Goal: Transaction & Acquisition: Purchase product/service

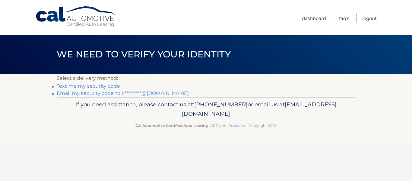
click at [91, 88] on link "Text me my security code" at bounding box center [88, 86] width 63 height 6
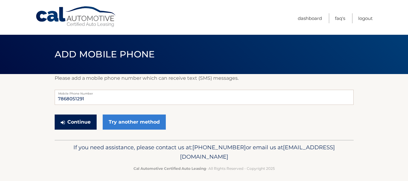
click at [82, 126] on button "Continue" at bounding box center [76, 121] width 42 height 15
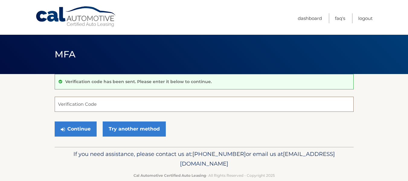
click at [105, 103] on input "Verification Code" at bounding box center [204, 104] width 299 height 15
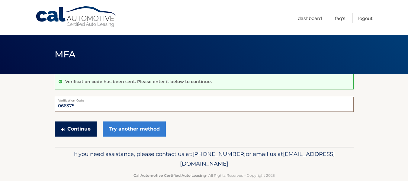
type input "066375"
click at [91, 128] on button "Continue" at bounding box center [76, 128] width 42 height 15
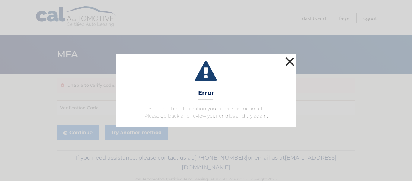
click at [290, 64] on button "×" at bounding box center [290, 62] width 12 height 12
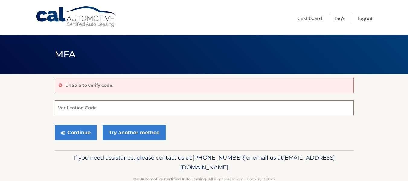
click at [88, 108] on input "Verification Code" at bounding box center [204, 107] width 299 height 15
click at [102, 81] on div "Unable to verify code." at bounding box center [204, 85] width 299 height 15
click at [91, 111] on input "Verification Code" at bounding box center [204, 107] width 299 height 15
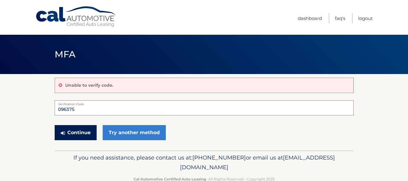
type input "096375"
click at [82, 131] on button "Continue" at bounding box center [76, 132] width 42 height 15
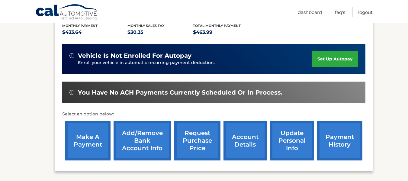
scroll to position [132, 0]
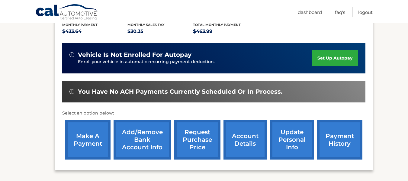
click at [85, 149] on link "make a payment" at bounding box center [87, 140] width 45 height 40
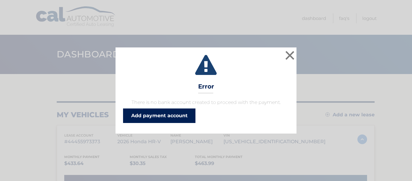
click at [168, 118] on link "Add payment account" at bounding box center [159, 115] width 72 height 14
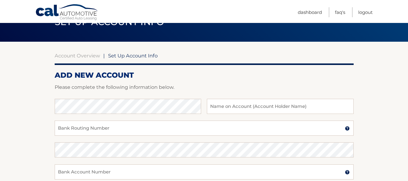
scroll to position [33, 0]
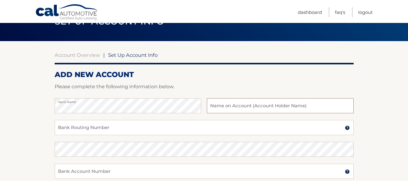
click at [248, 106] on input "text" at bounding box center [280, 105] width 146 height 15
type input "[PERSON_NAME]"
click at [94, 128] on input "Bank Routing Number" at bounding box center [204, 127] width 299 height 15
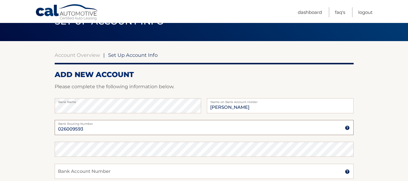
click at [98, 130] on input "026009593" at bounding box center [204, 127] width 299 height 15
click at [96, 130] on input "026009593" at bounding box center [204, 127] width 299 height 15
type input "0"
type input "021200339"
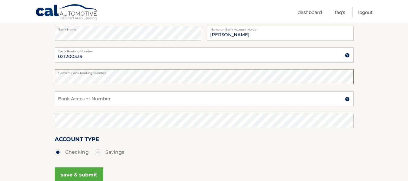
scroll to position [110, 0]
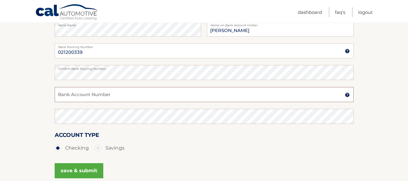
click at [104, 96] on input "Bank Account Number" at bounding box center [204, 94] width 299 height 15
type input "381048922474"
click at [79, 169] on button "save & submit" at bounding box center [79, 170] width 49 height 15
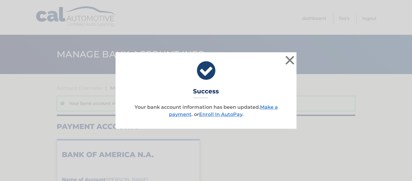
click at [79, 172] on div "× Success Your bank account information has been updated. Make a payment . or E…" at bounding box center [206, 90] width 412 height 181
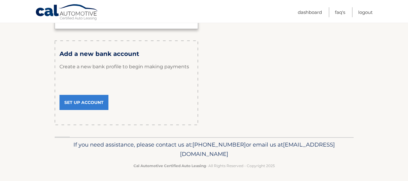
scroll to position [221, 0]
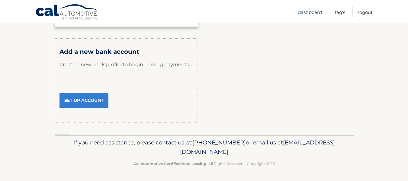
click at [310, 14] on link "Dashboard" at bounding box center [310, 12] width 24 height 10
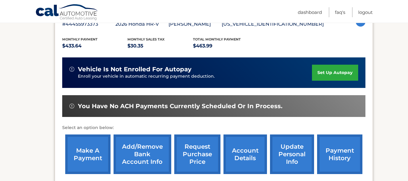
scroll to position [119, 0]
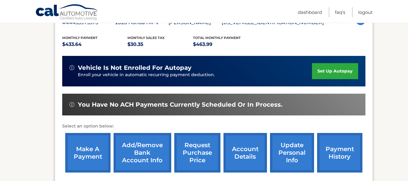
click at [82, 159] on link "make a payment" at bounding box center [87, 153] width 45 height 40
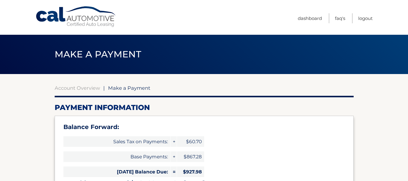
select select "OWI1MTNlYzgtNDFiYy00ZDFiLWIxMDQtZmUyMDdkYzc2ZjU4"
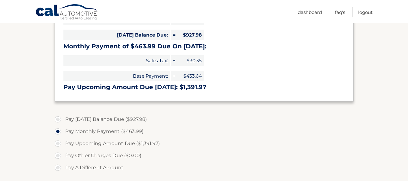
scroll to position [140, 0]
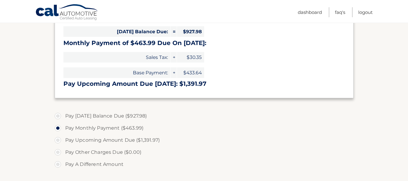
click at [58, 117] on label "Pay [DATE] Balance Due ($927.98)" at bounding box center [204, 116] width 299 height 12
click at [58, 117] on input "Pay [DATE] Balance Due ($927.98)" at bounding box center [60, 115] width 6 height 10
radio input "true"
type input "927.98"
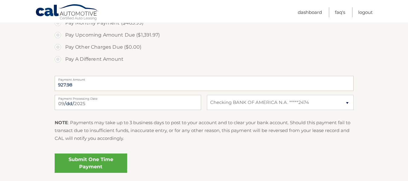
scroll to position [246, 0]
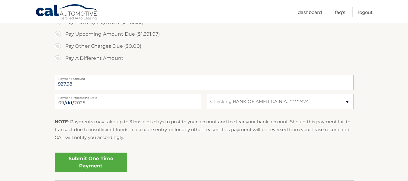
click at [98, 163] on link "Submit One Time Payment" at bounding box center [91, 161] width 72 height 19
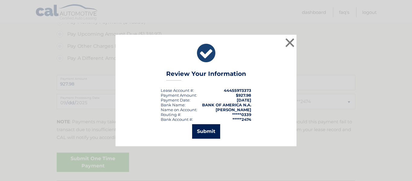
click at [207, 133] on button "Submit" at bounding box center [206, 131] width 28 height 14
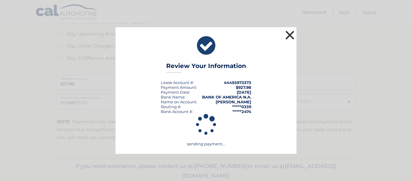
click at [288, 32] on button "×" at bounding box center [290, 35] width 12 height 12
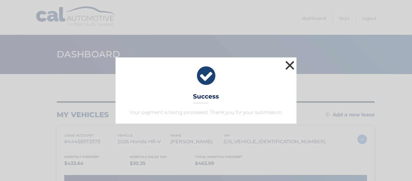
click at [291, 64] on button "×" at bounding box center [290, 65] width 12 height 12
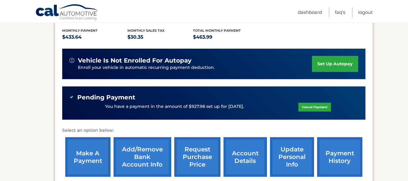
scroll to position [131, 0]
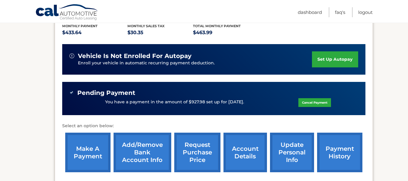
drag, startPoint x: 409, startPoint y: 61, endPoint x: 412, endPoint y: 121, distance: 59.6
click at [84, 152] on link "make a payment" at bounding box center [87, 153] width 45 height 40
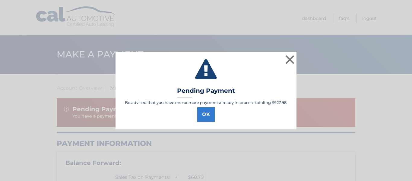
select select "OWI1MTNlYzgtNDFiYy00ZDFiLWIxMDQtZmUyMDdkYzc2ZjU4"
click at [209, 116] on button "OK" at bounding box center [206, 114] width 18 height 14
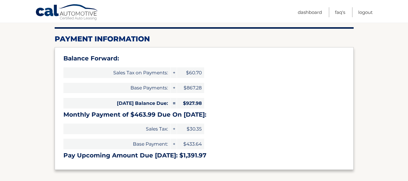
scroll to position [105, 0]
